Goal: Task Accomplishment & Management: Complete application form

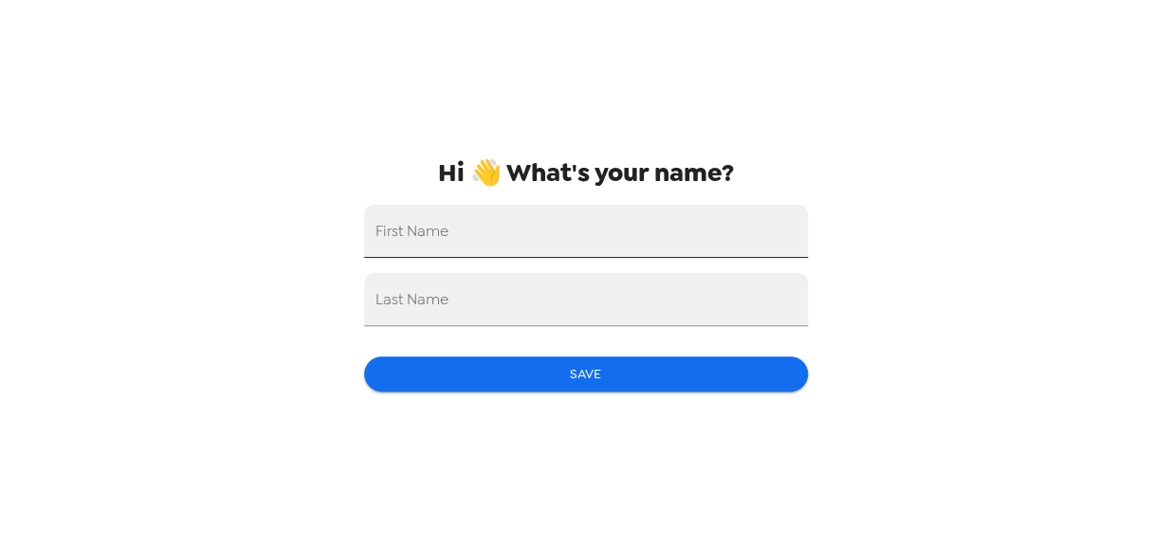
click at [468, 240] on input "First Name" at bounding box center [586, 231] width 444 height 53
type input "[PERSON_NAME]"
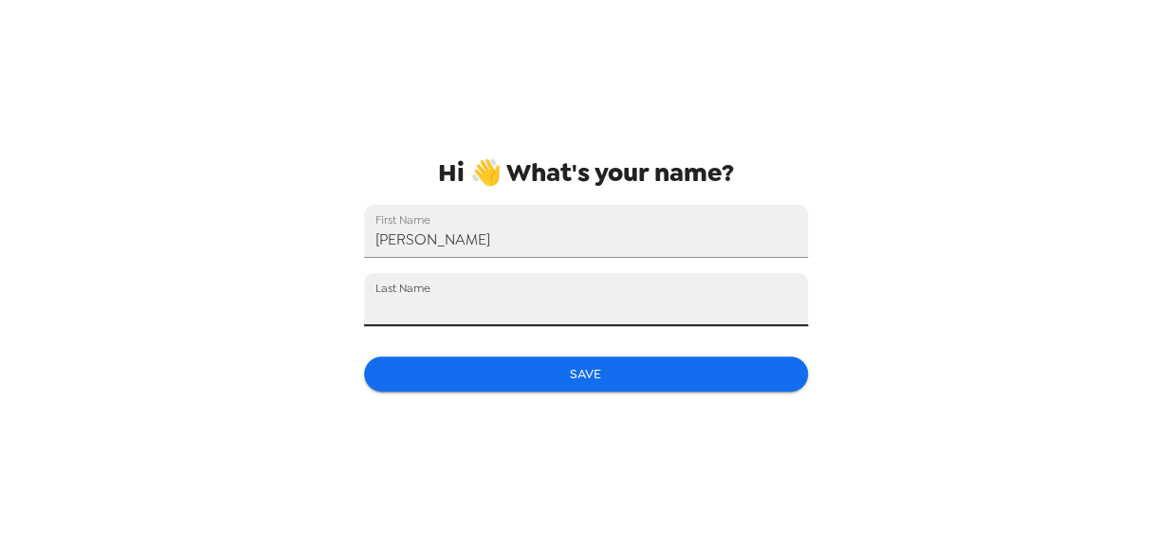
click at [482, 300] on input "Last Name" at bounding box center [586, 299] width 444 height 53
type input "Bloom"
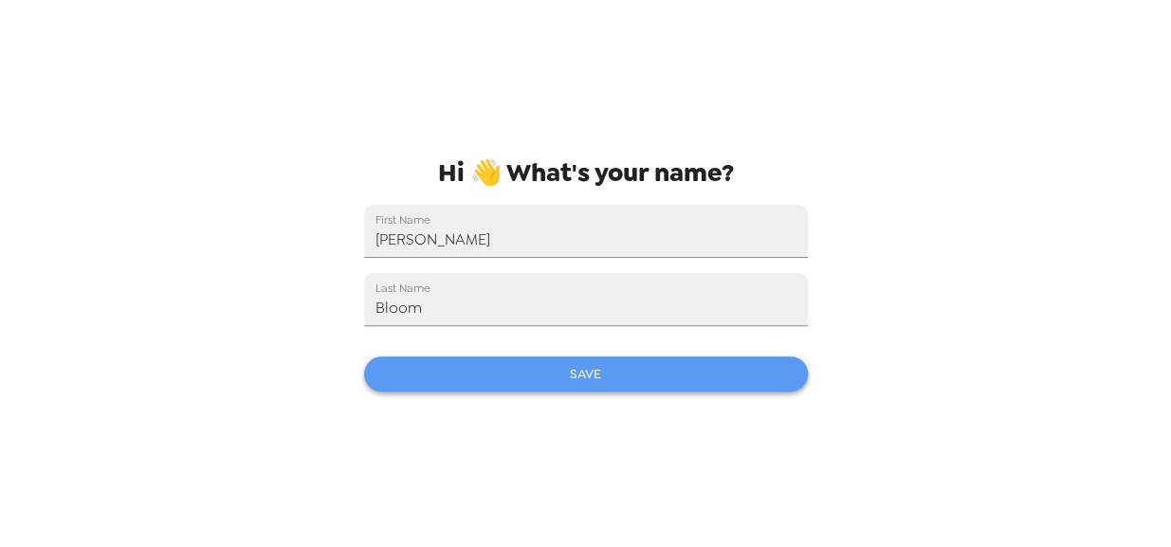
click at [606, 383] on button "Save" at bounding box center [586, 373] width 444 height 35
